Goal: Information Seeking & Learning: Stay updated

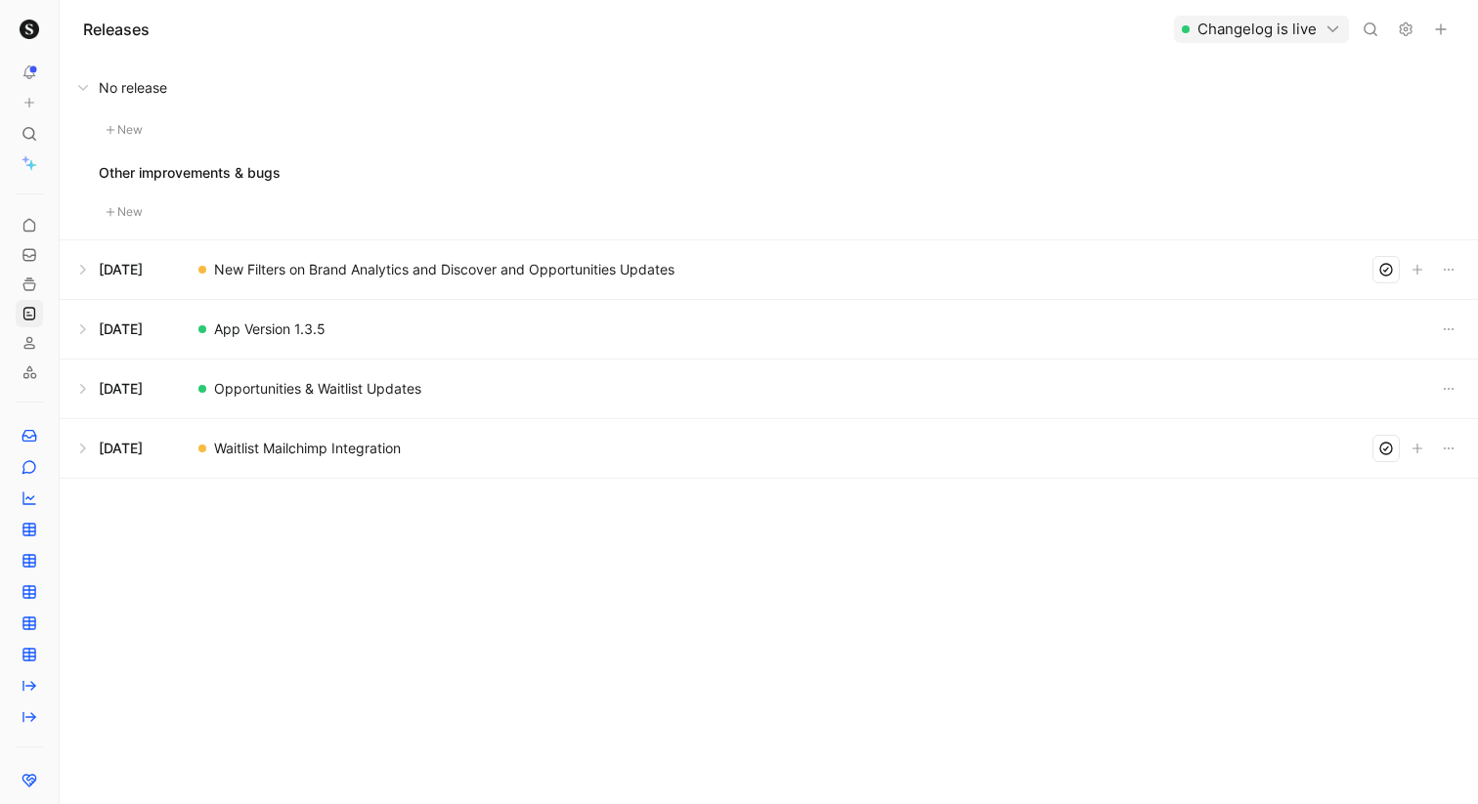
click at [85, 270] on button at bounding box center [769, 269] width 1416 height 59
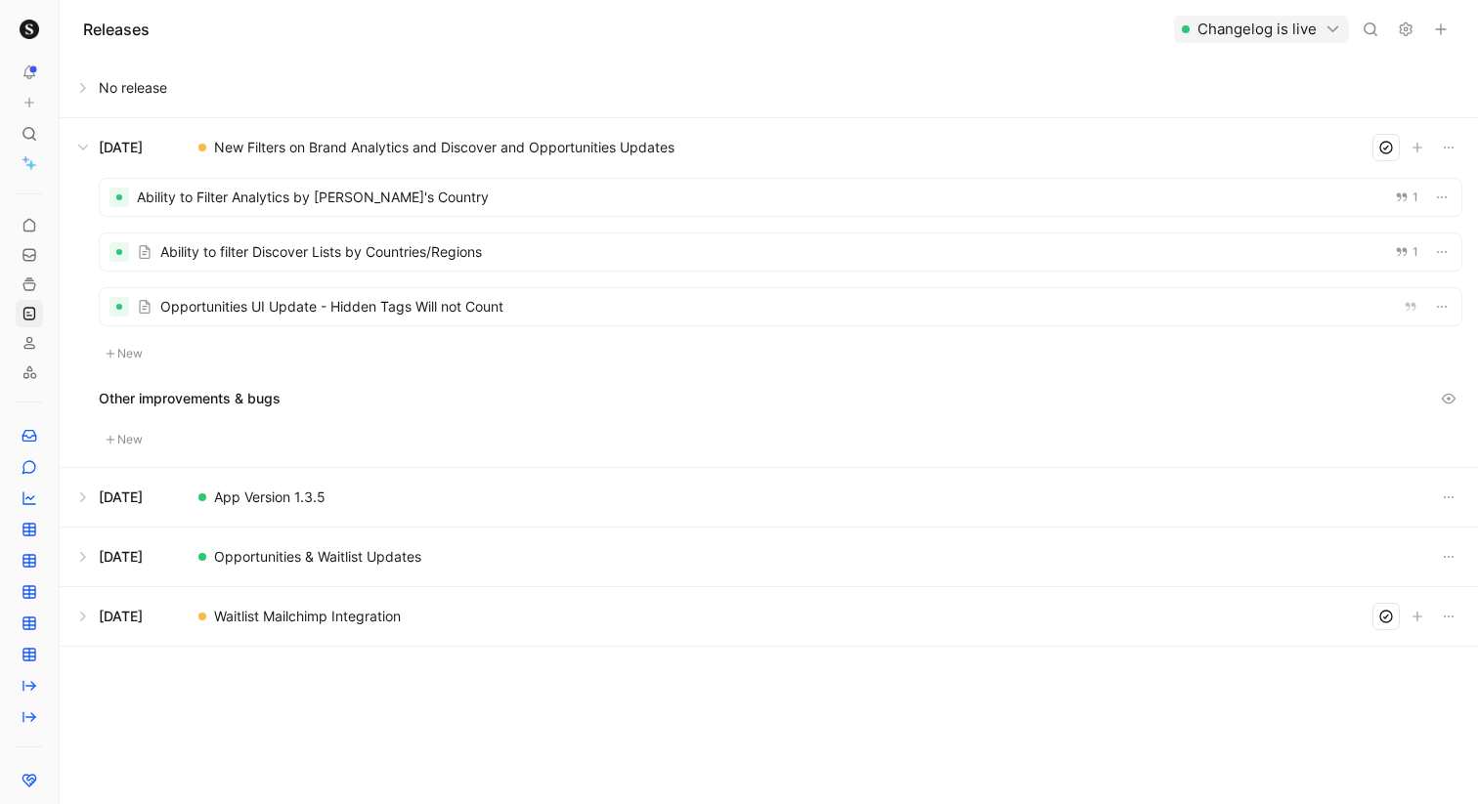
click at [512, 263] on div at bounding box center [780, 252] width 1361 height 37
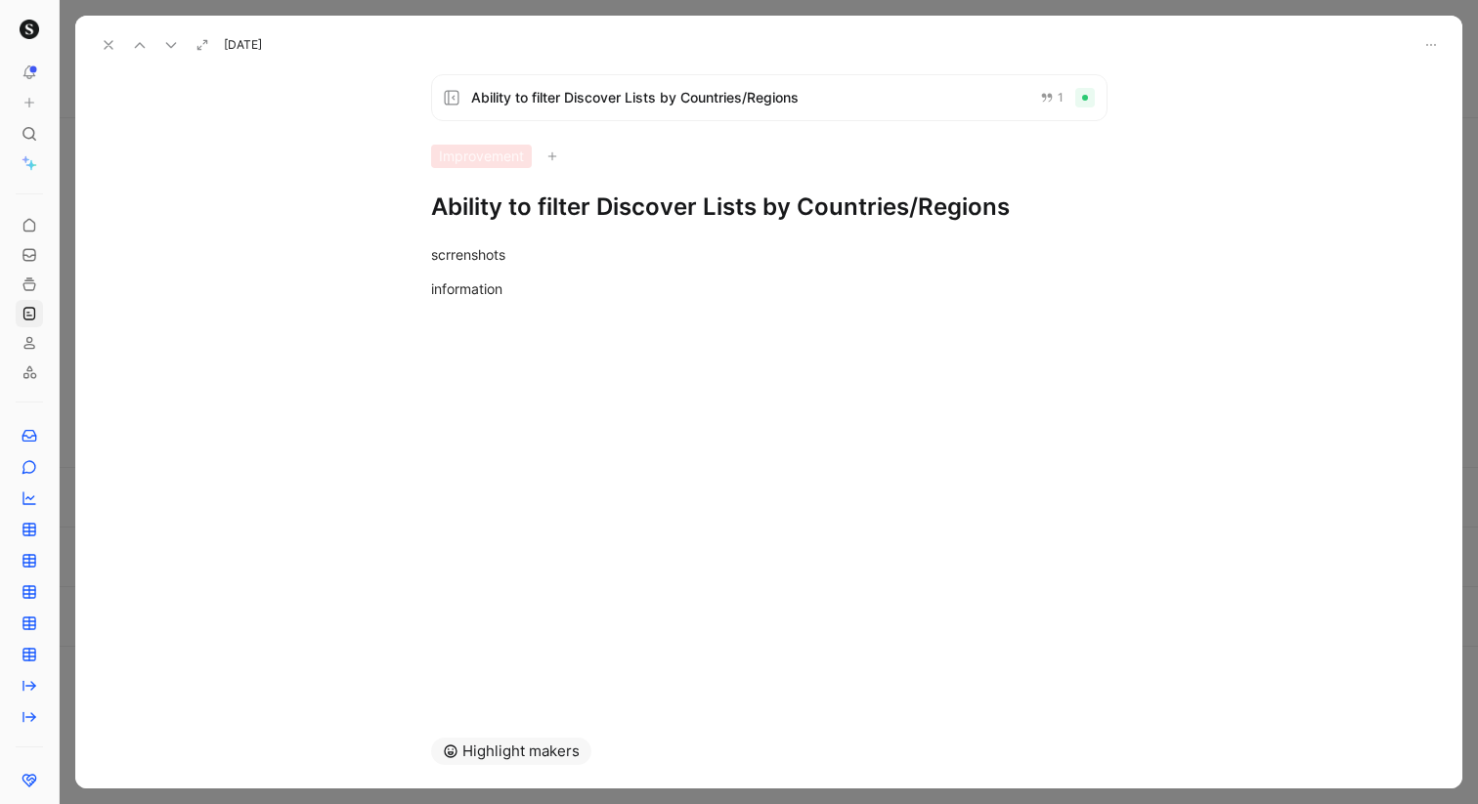
click at [108, 8] on div at bounding box center [769, 402] width 1418 height 804
click at [105, 42] on icon at bounding box center [109, 45] width 16 height 16
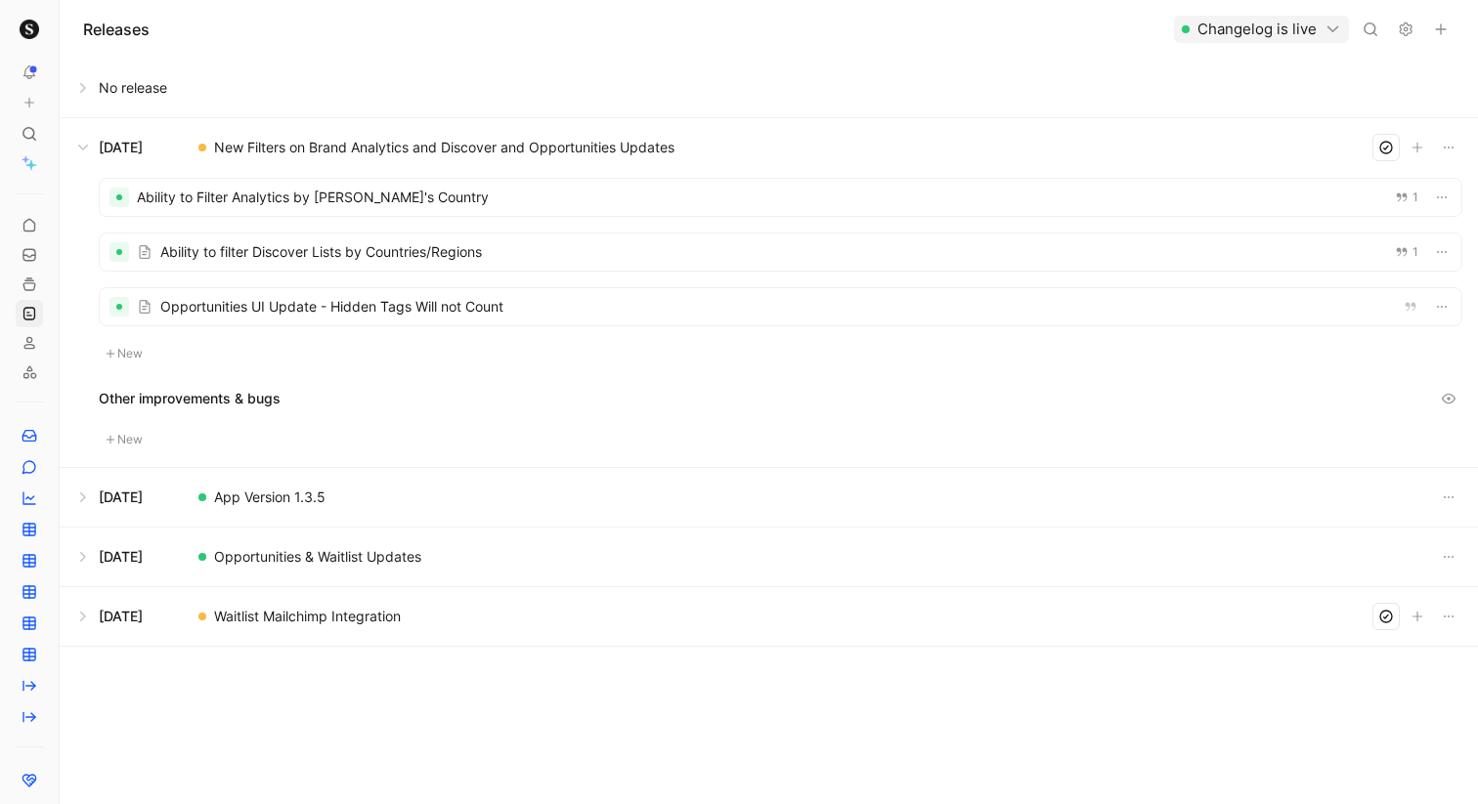
click at [80, 618] on button at bounding box center [769, 616] width 1416 height 59
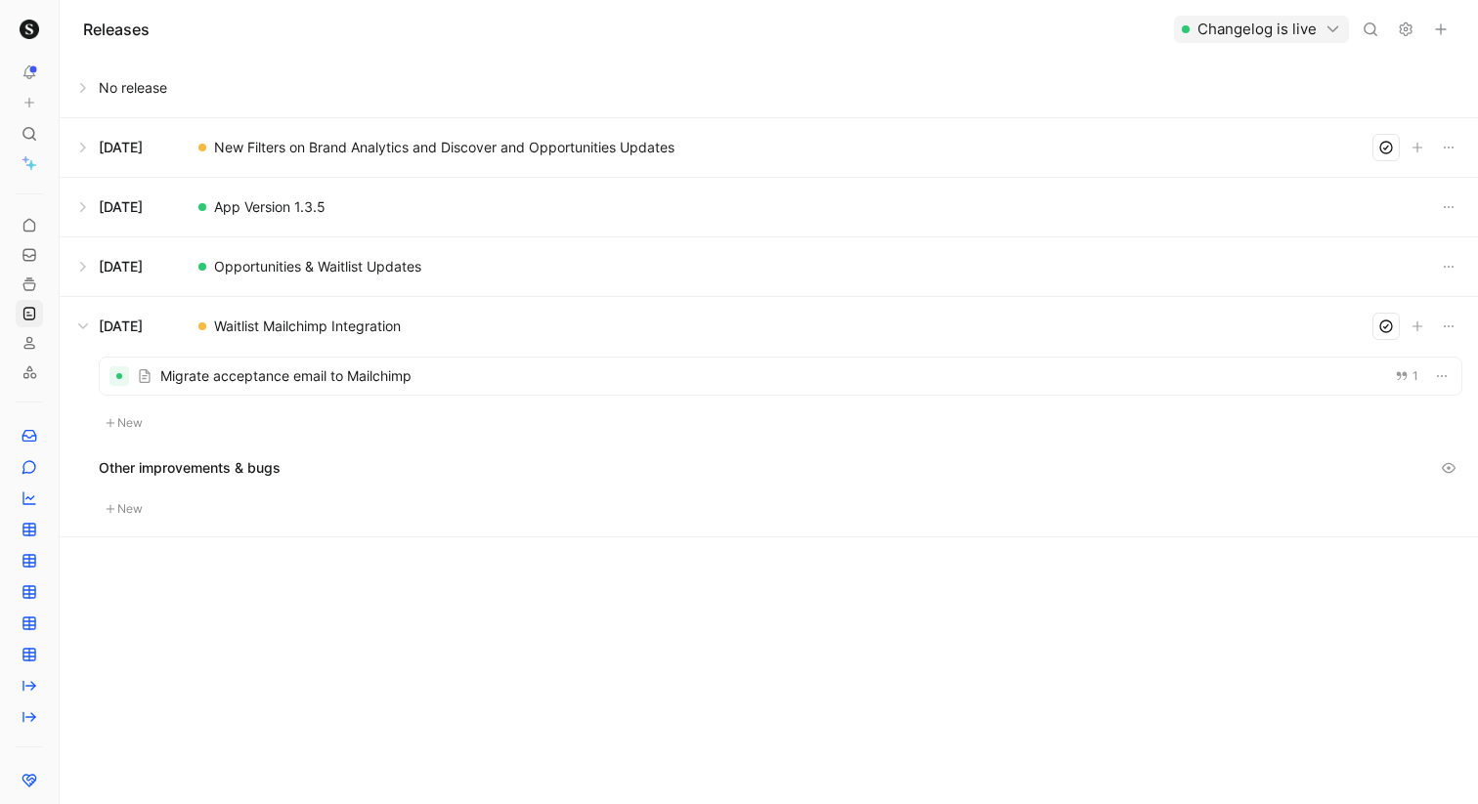
click at [451, 385] on div at bounding box center [780, 376] width 1361 height 37
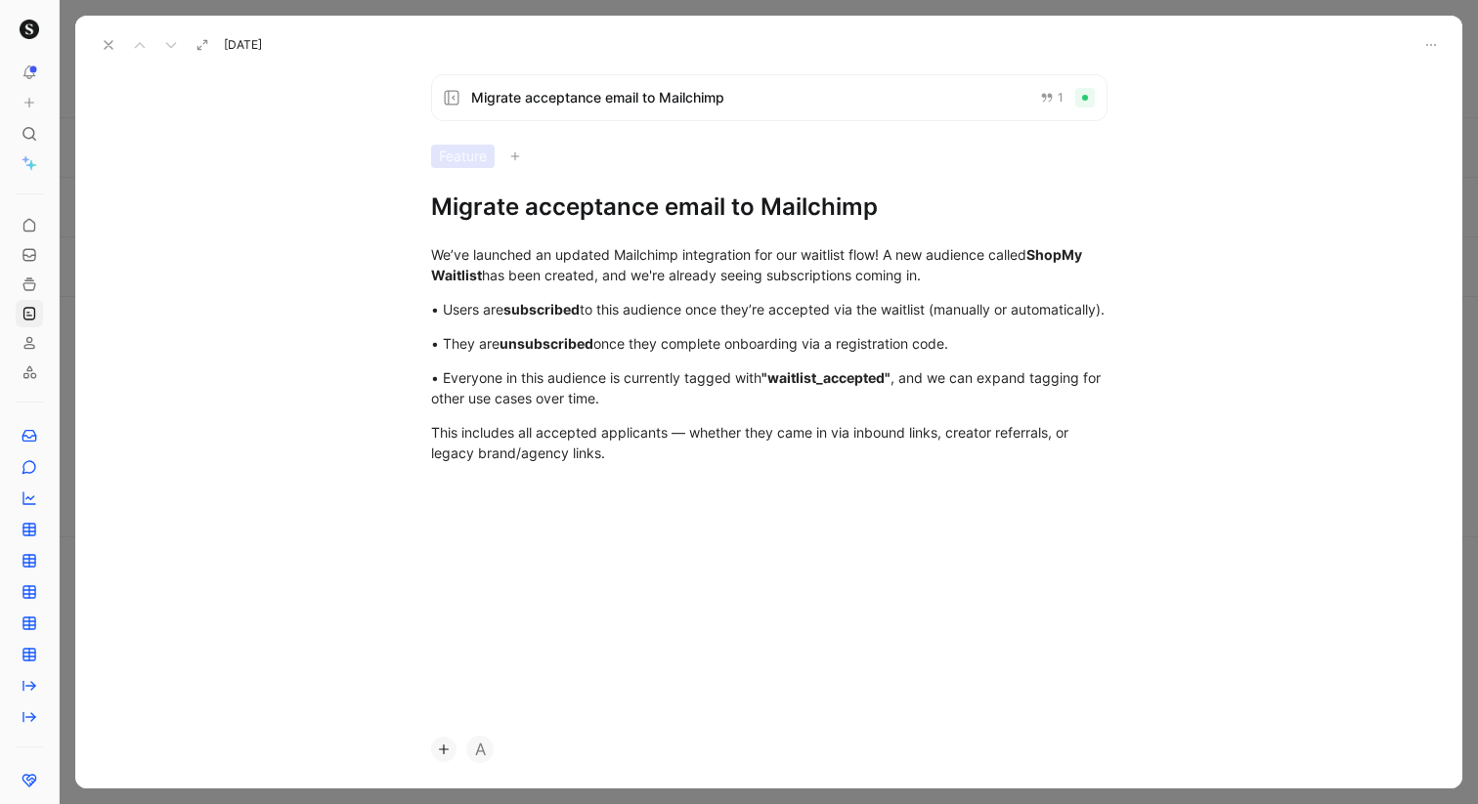
click at [111, 48] on use at bounding box center [109, 45] width 8 height 8
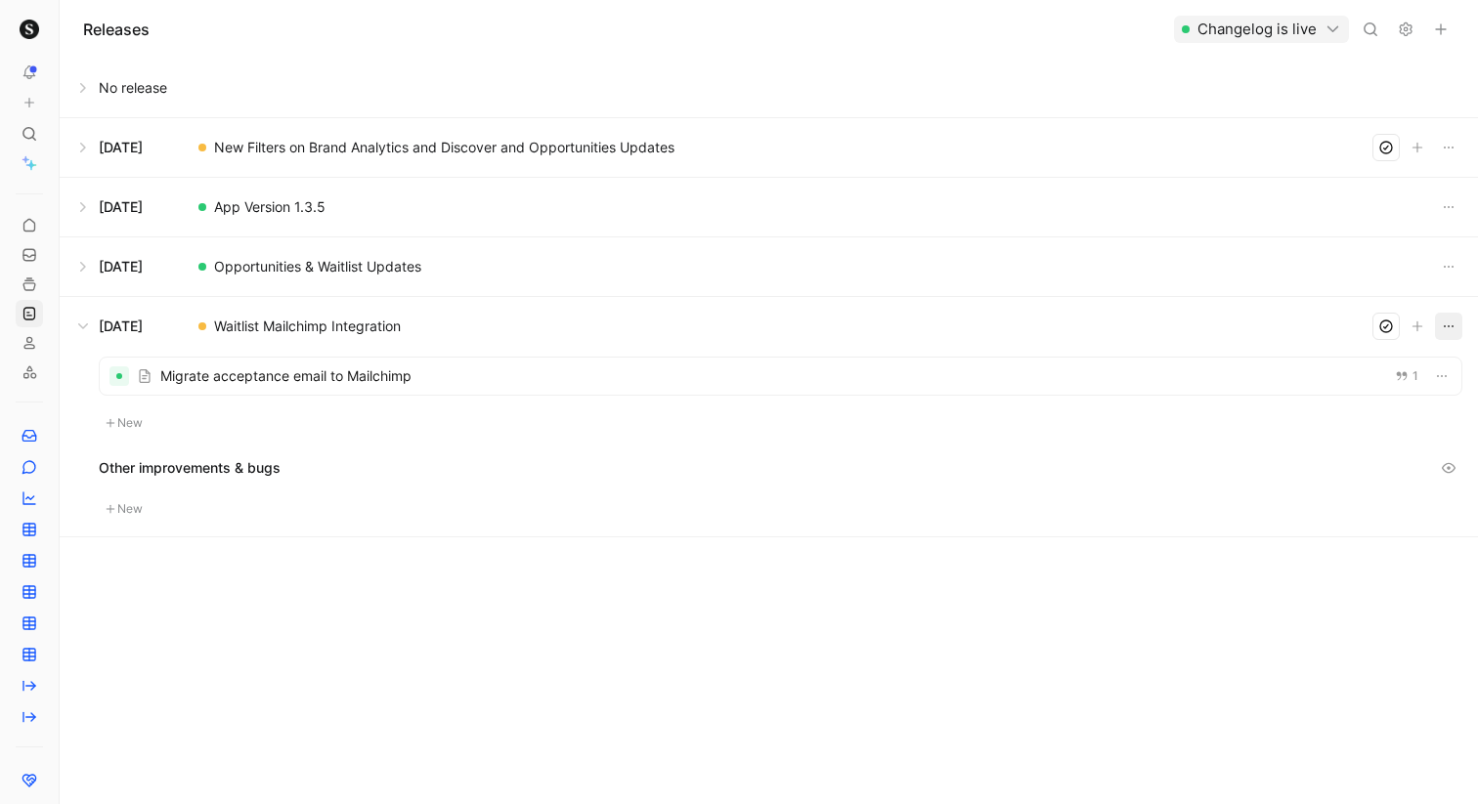
click at [1451, 329] on icon "button" at bounding box center [1449, 327] width 16 height 16
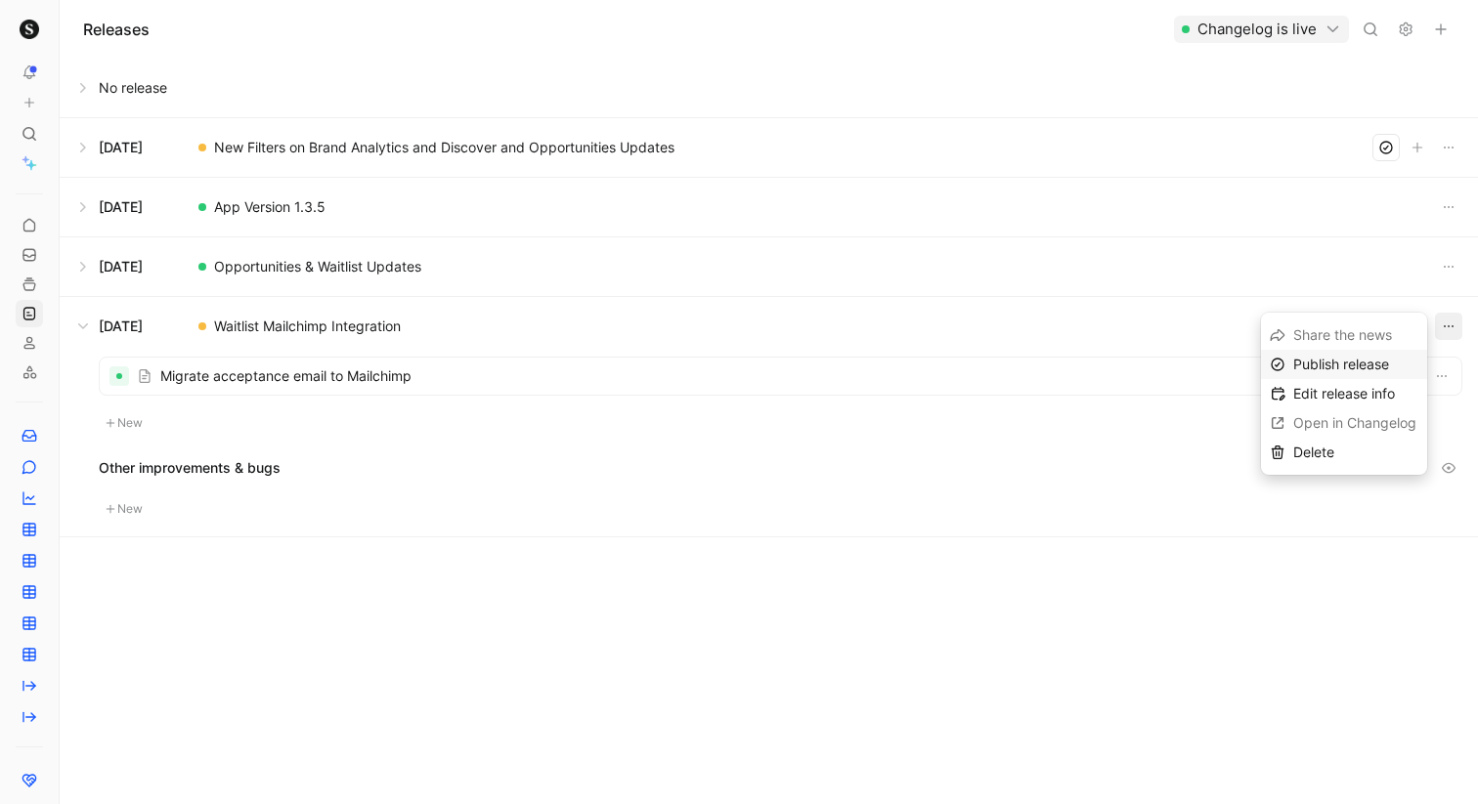
click at [1385, 373] on div "Publish release" at bounding box center [1355, 364] width 125 height 23
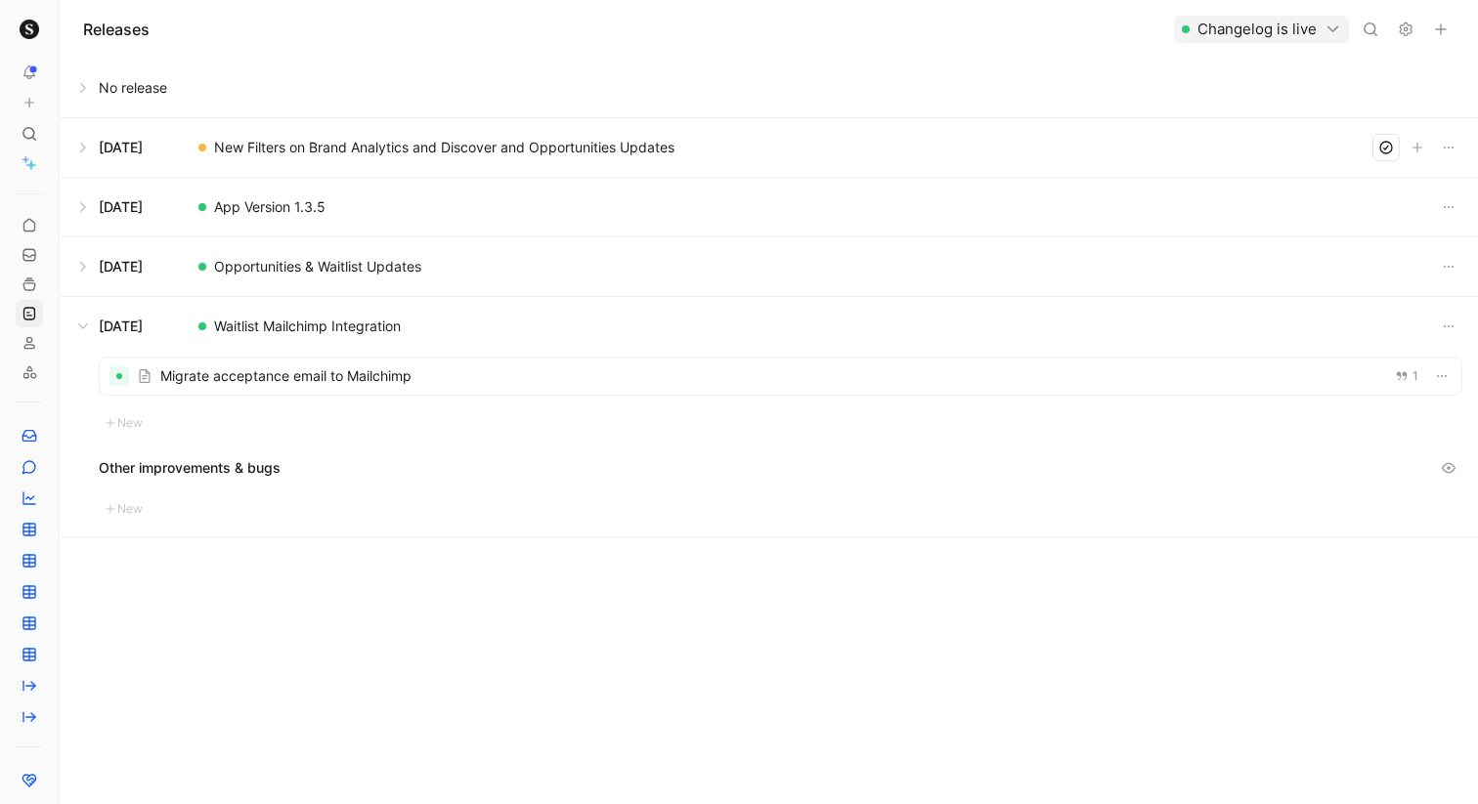
click at [82, 328] on button at bounding box center [769, 326] width 1416 height 59
click at [1294, 23] on button "Changelog is live" at bounding box center [1261, 29] width 175 height 27
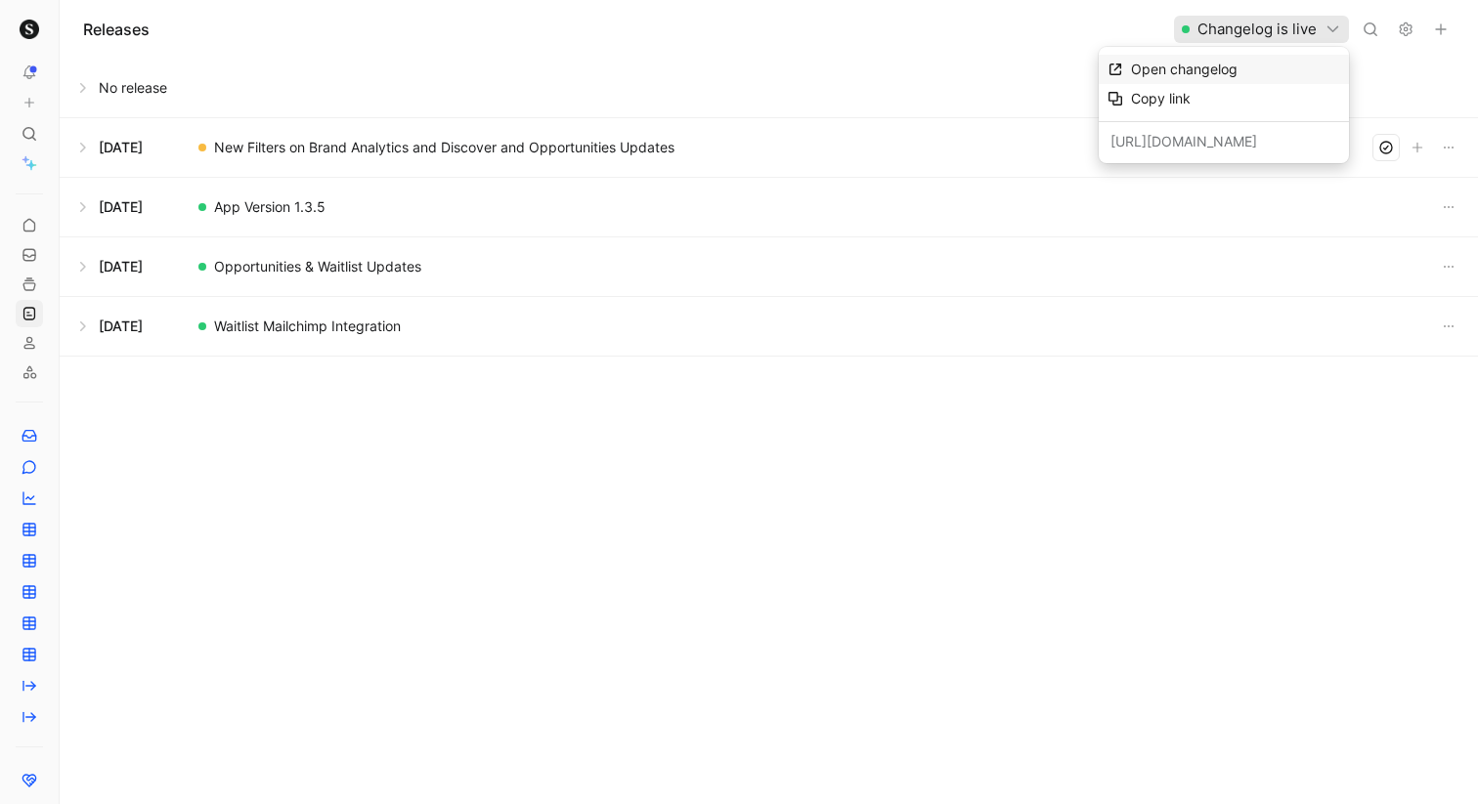
click at [1267, 69] on div "Open changelog" at bounding box center [1235, 69] width 209 height 23
